Goal: Information Seeking & Learning: Check status

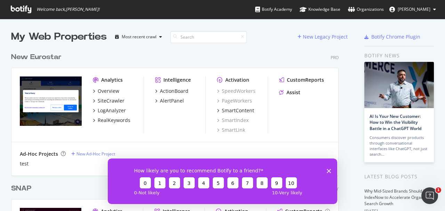
click at [54, 54] on div "New Eurostar" at bounding box center [36, 57] width 50 height 10
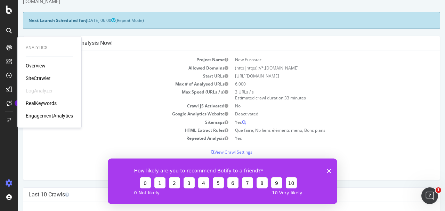
scroll to position [46, 0]
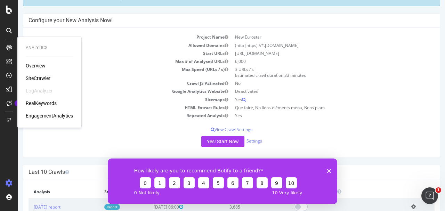
click at [51, 102] on div "RealKeywords" at bounding box center [41, 103] width 31 height 7
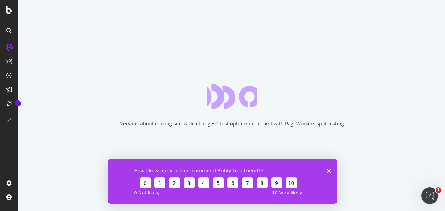
click at [329, 170] on polygon "Close survey" at bounding box center [329, 171] width 4 height 4
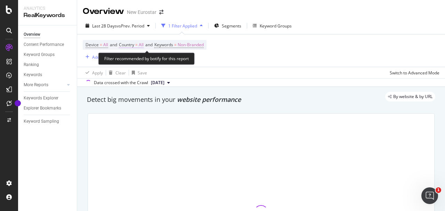
click at [140, 44] on span "Country = All" at bounding box center [131, 45] width 25 height 6
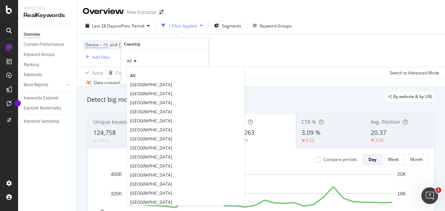
click at [247, 63] on div "Device = All and Country = All and Keywords = Non-Branded Add Filter" at bounding box center [261, 50] width 357 height 32
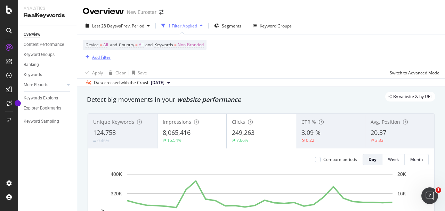
click at [102, 56] on div "Add Filter" at bounding box center [101, 57] width 18 height 6
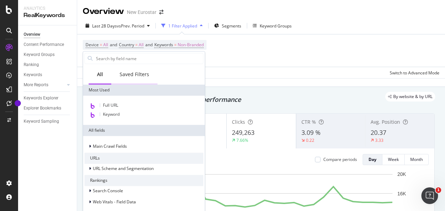
click at [138, 77] on div "Saved Filters" at bounding box center [135, 74] width 30 height 7
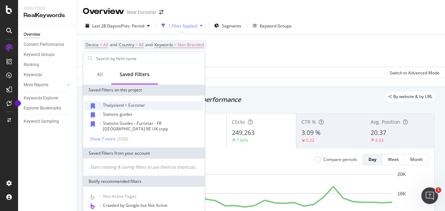
click at [135, 105] on span "Thalysland + Eurostar" at bounding box center [124, 105] width 42 height 6
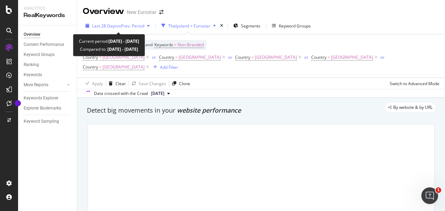
click at [104, 26] on span "Last 28 Days" at bounding box center [104, 26] width 25 height 6
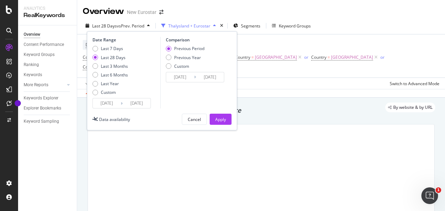
click at [112, 101] on input "[DATE]" at bounding box center [107, 103] width 28 height 10
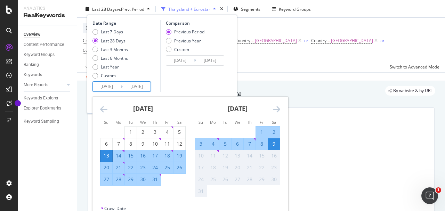
scroll to position [23, 0]
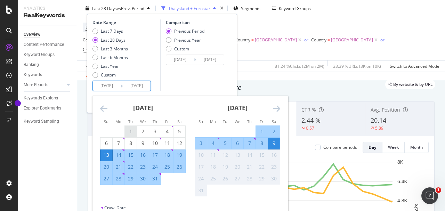
click at [130, 130] on div "1" at bounding box center [131, 131] width 12 height 7
type input "[DATE]"
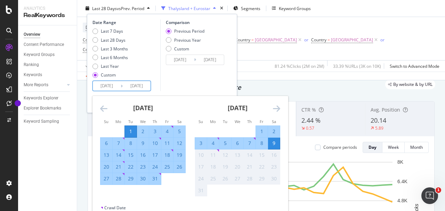
click at [153, 177] on div "31" at bounding box center [155, 178] width 12 height 7
type input "[DATE]"
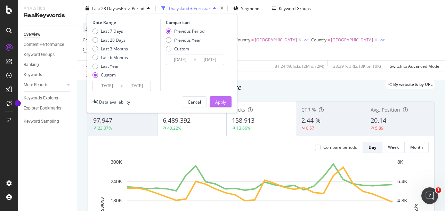
click at [218, 99] on div "Apply" at bounding box center [220, 102] width 11 height 6
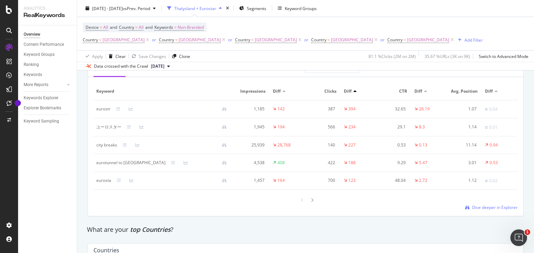
scroll to position [875, 0]
